Goal: Task Accomplishment & Management: Use online tool/utility

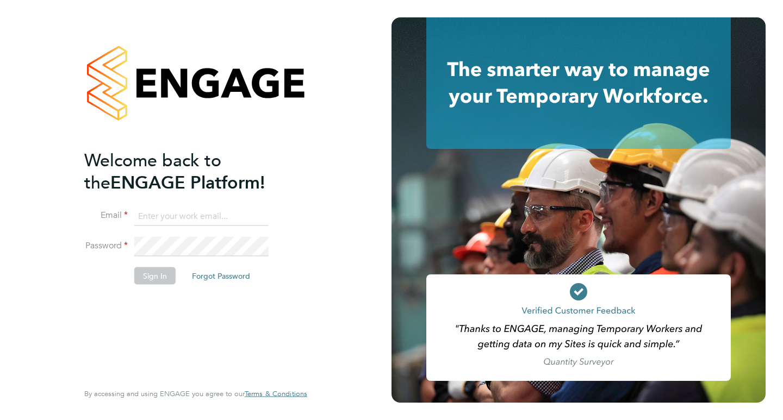
type input "[PERSON_NAME][EMAIL_ADDRESS][DOMAIN_NAME]"
click at [151, 271] on button "Sign In" at bounding box center [154, 275] width 41 height 17
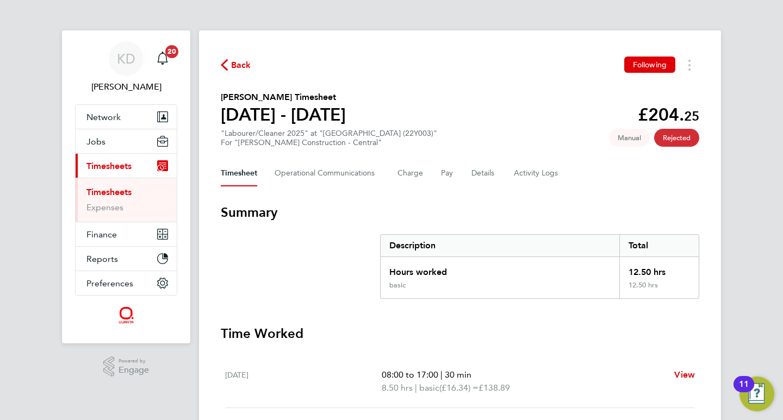
click at [106, 190] on link "Timesheets" at bounding box center [108, 192] width 45 height 10
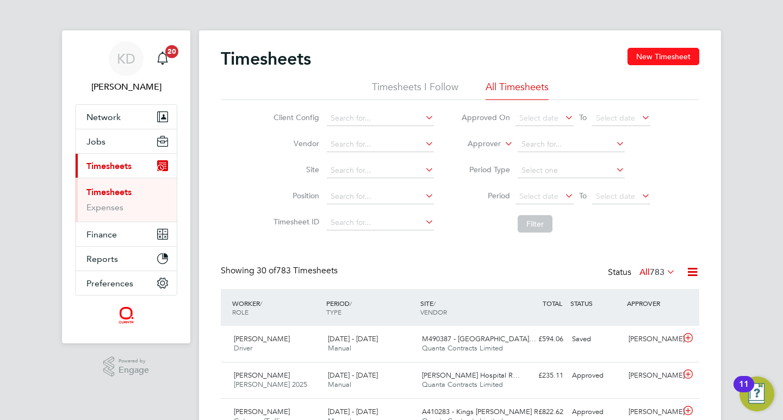
click at [668, 53] on button "New Timesheet" at bounding box center [663, 56] width 72 height 17
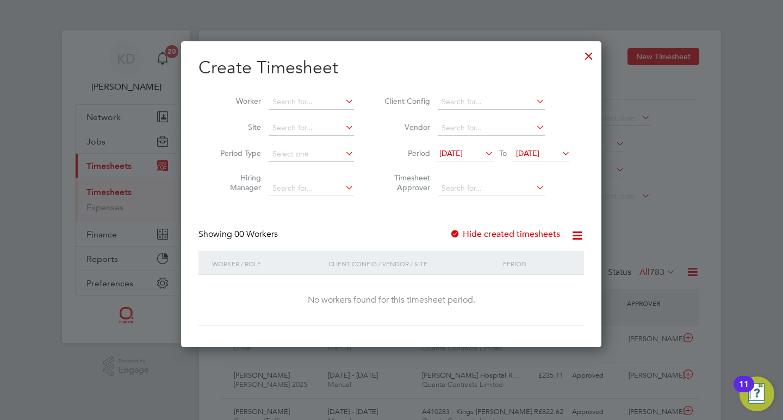
click at [559, 149] on icon at bounding box center [559, 153] width 0 height 15
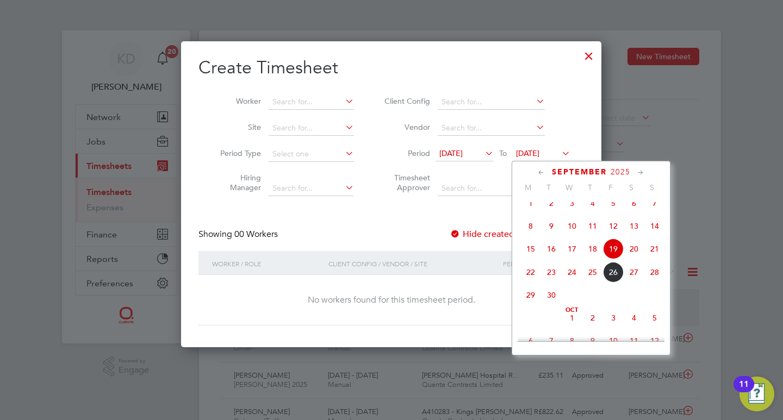
click at [612, 282] on span "26" at bounding box center [613, 272] width 21 height 21
